Goal: Transaction & Acquisition: Purchase product/service

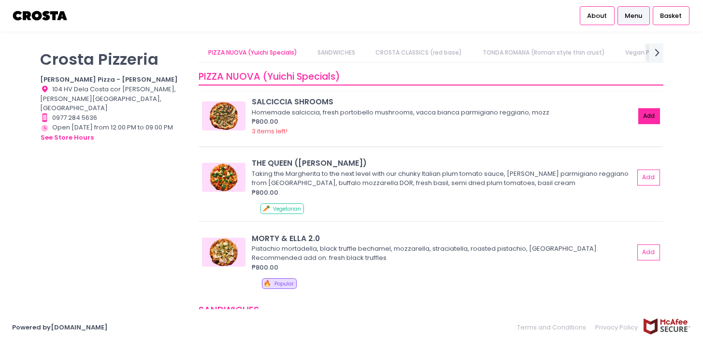
click at [653, 114] on button "Add" at bounding box center [650, 116] width 22 height 16
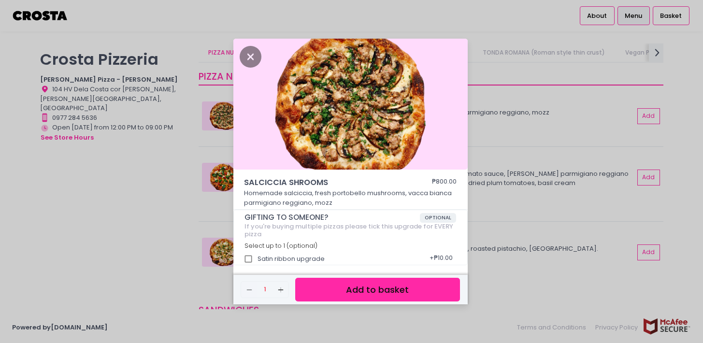
click at [409, 287] on button "Add to basket" at bounding box center [377, 290] width 164 height 24
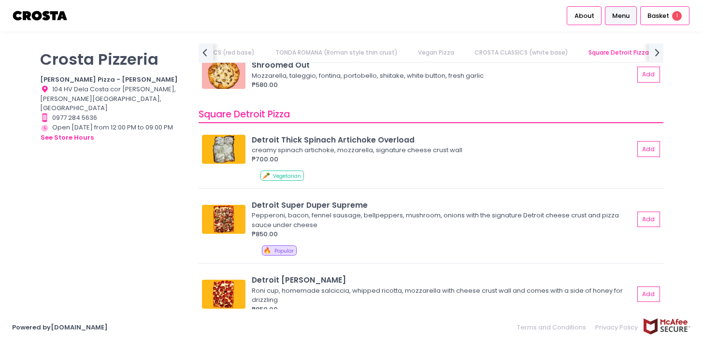
scroll to position [1068, 0]
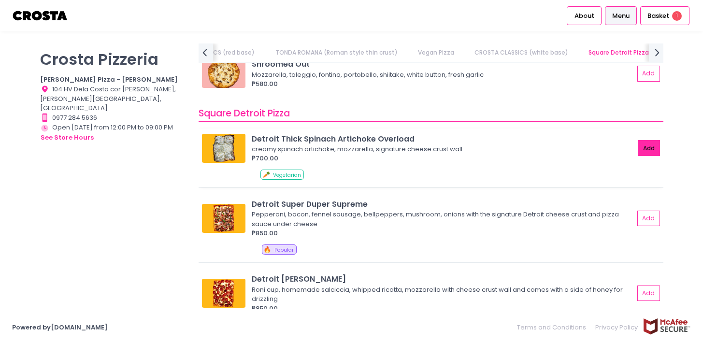
click at [654, 150] on button "Add" at bounding box center [650, 148] width 22 height 16
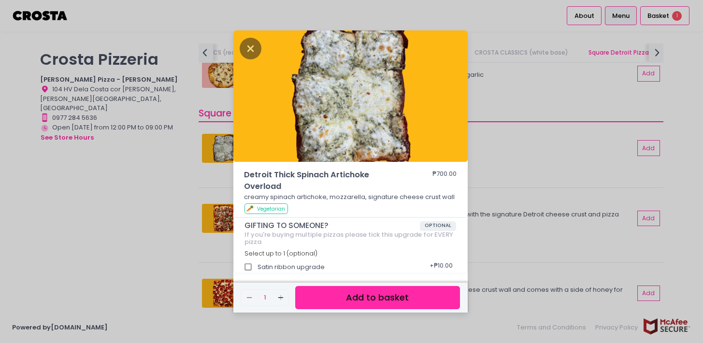
click at [416, 298] on button "Add to basket" at bounding box center [377, 298] width 164 height 24
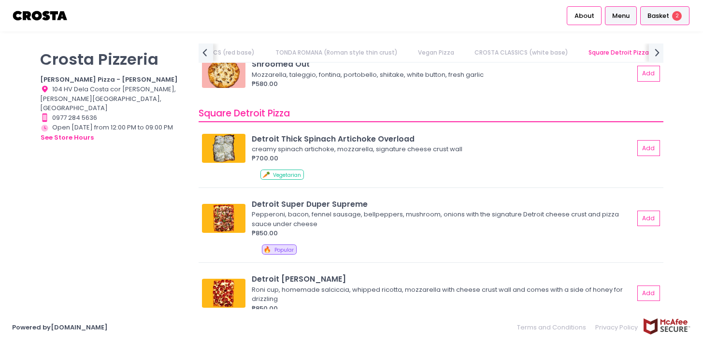
click at [657, 13] on span "Basket" at bounding box center [659, 16] width 22 height 10
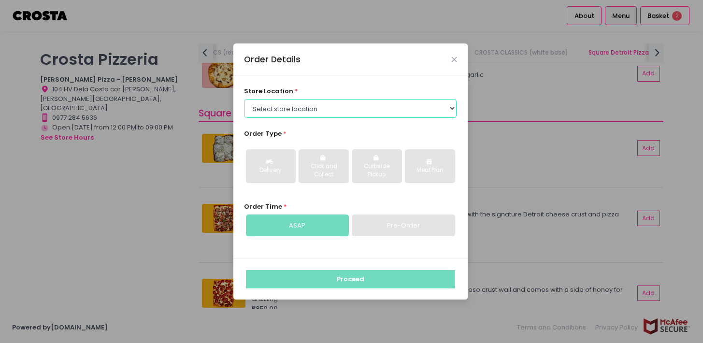
click at [424, 109] on select "Select store location [PERSON_NAME] Pizza - [PERSON_NAME] Pizza - [GEOGRAPHIC_D…" at bounding box center [350, 108] width 213 height 18
select select "5fabb2e53664a8677beaeb89"
click at [244, 99] on select "Select store location [PERSON_NAME] Pizza - [PERSON_NAME] Pizza - [GEOGRAPHIC_D…" at bounding box center [350, 108] width 213 height 18
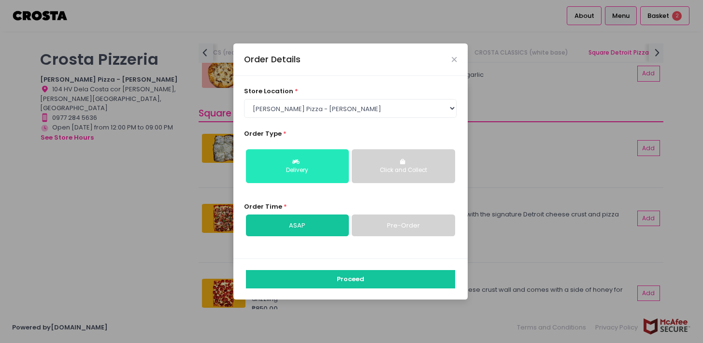
click at [317, 172] on div "Delivery" at bounding box center [297, 170] width 89 height 9
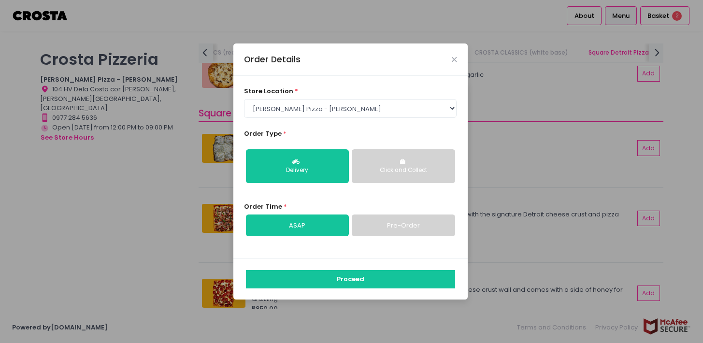
click at [333, 226] on link "ASAP" at bounding box center [297, 226] width 103 height 22
click at [380, 229] on link "Pre-Order" at bounding box center [403, 226] width 103 height 22
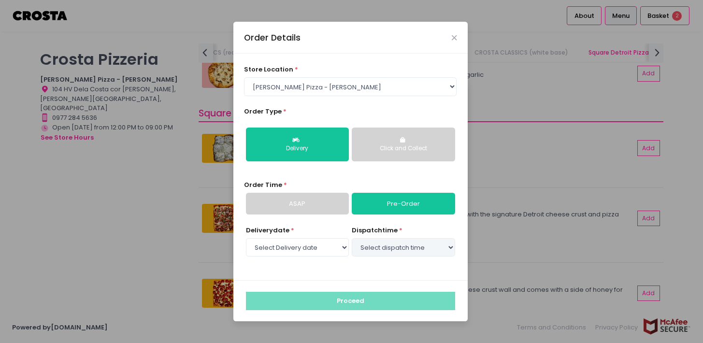
select select "[DATE]"
click at [331, 200] on link "ASAP" at bounding box center [297, 204] width 103 height 22
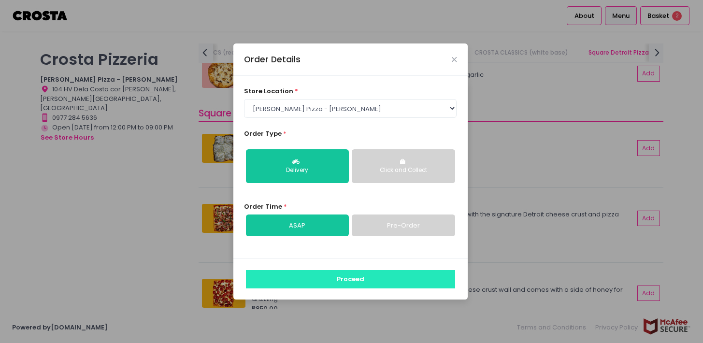
click at [346, 275] on button "Proceed" at bounding box center [350, 279] width 209 height 18
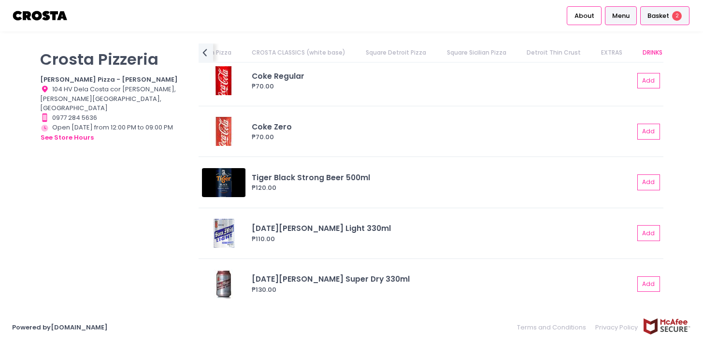
click at [657, 17] on span "Basket" at bounding box center [659, 16] width 22 height 10
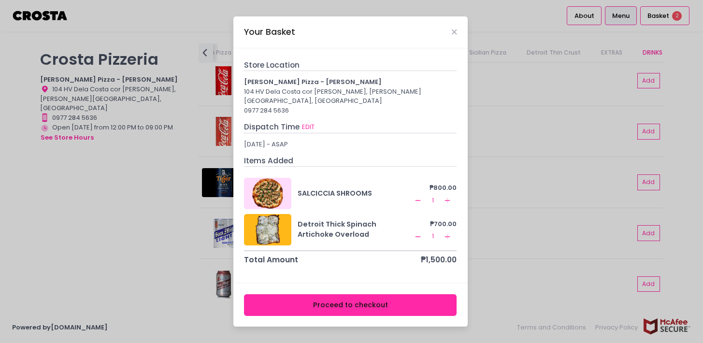
click at [421, 301] on button "Proceed to checkout" at bounding box center [350, 305] width 213 height 22
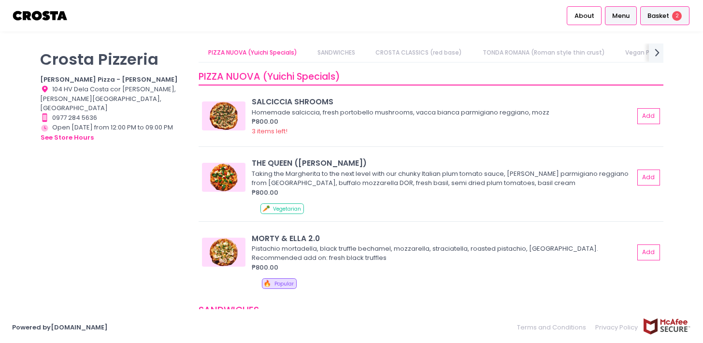
click at [647, 20] on div "Basket 2" at bounding box center [665, 15] width 49 height 19
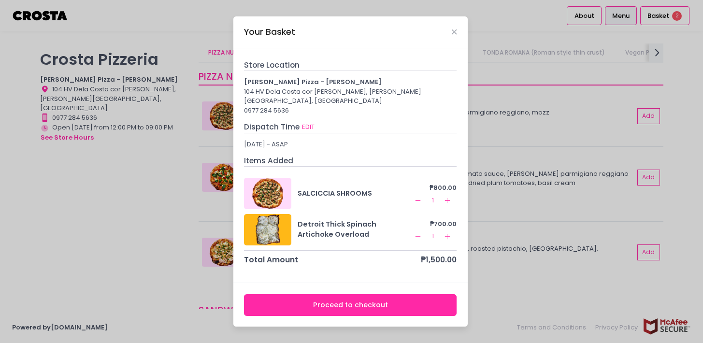
click at [396, 219] on div "Detroit Thick Spinach Artichoke Overload" at bounding box center [355, 229] width 115 height 21
click at [457, 31] on div "Your Basket" at bounding box center [351, 32] width 234 height 32
click at [453, 36] on icon "Close" at bounding box center [454, 32] width 5 height 7
